Goal: Task Accomplishment & Management: Use online tool/utility

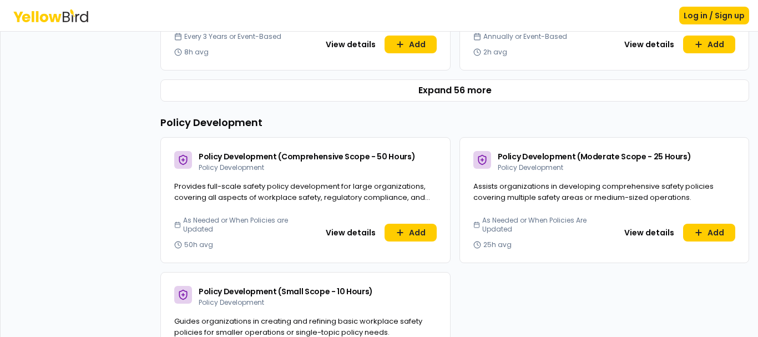
scroll to position [641, 0]
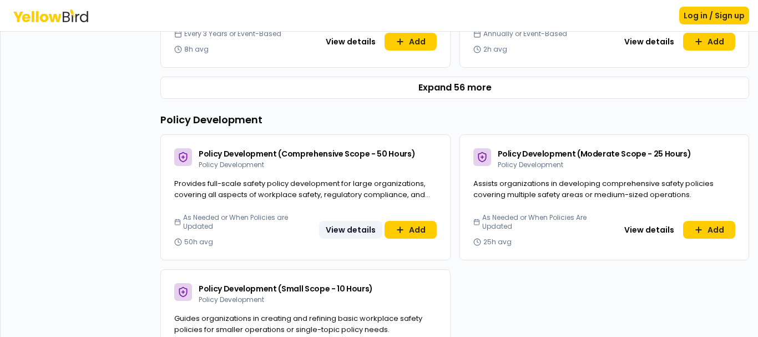
click at [337, 226] on button "View details" at bounding box center [350, 230] width 63 height 18
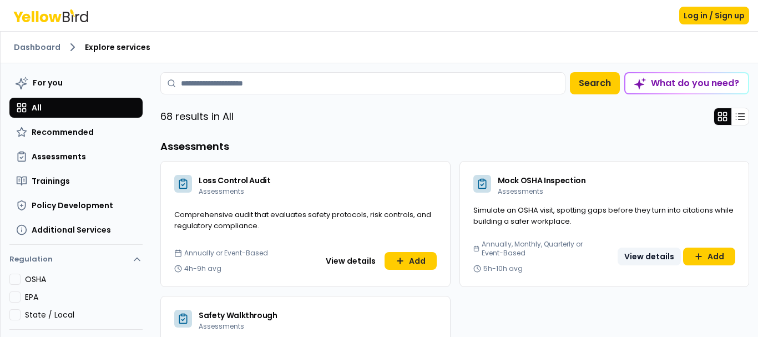
click at [646, 254] on button "View details" at bounding box center [649, 256] width 63 height 18
click at [42, 48] on link "Dashboard" at bounding box center [37, 47] width 47 height 11
